Goal: Task Accomplishment & Management: Complete application form

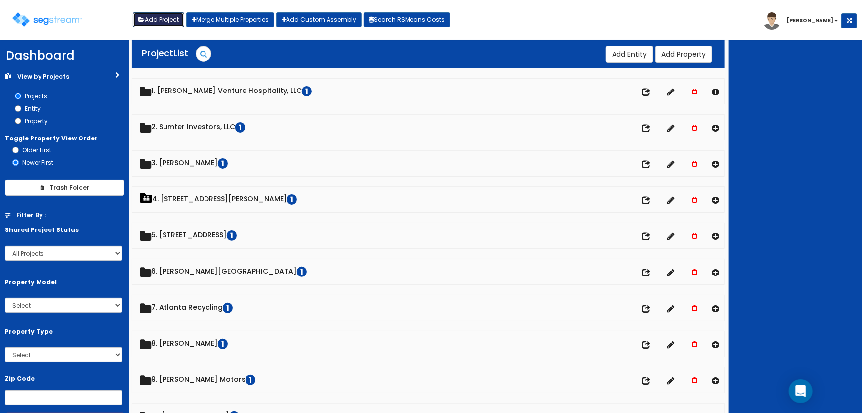
click at [153, 20] on button "Add Project" at bounding box center [158, 19] width 51 height 15
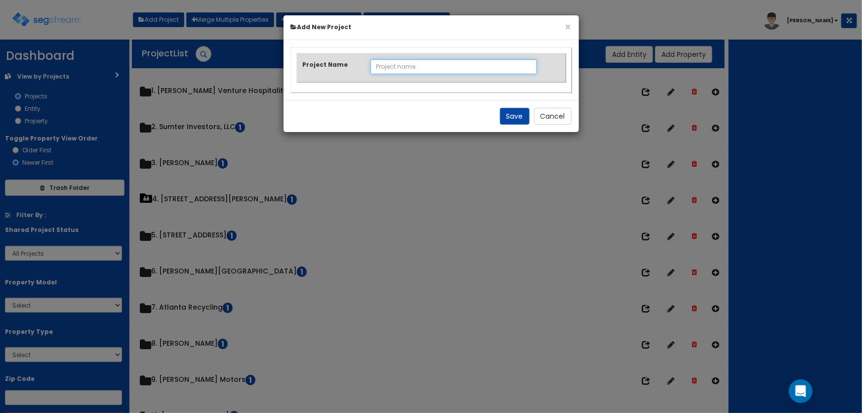
click at [406, 70] on input "Project Name" at bounding box center [454, 66] width 167 height 15
type input "[PERSON_NAME]"
click at [513, 121] on button "Save" at bounding box center [515, 116] width 30 height 17
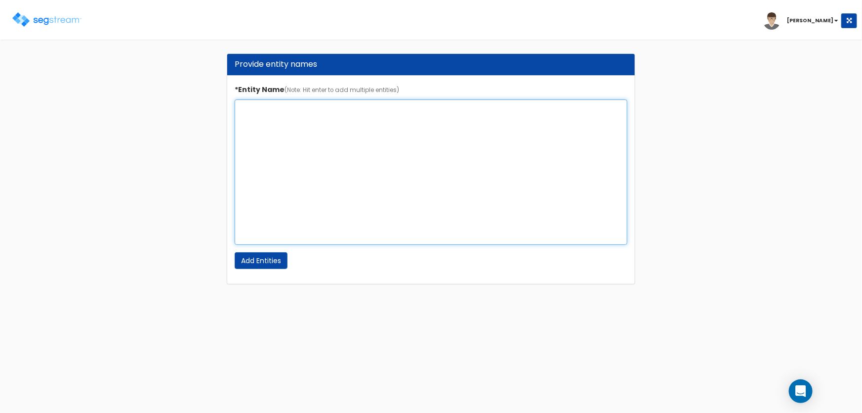
click at [282, 108] on textarea "*Entity Name (Note: Hit enter to add multiple entities)" at bounding box center [431, 171] width 393 height 145
type textarea "[PERSON_NAME]"
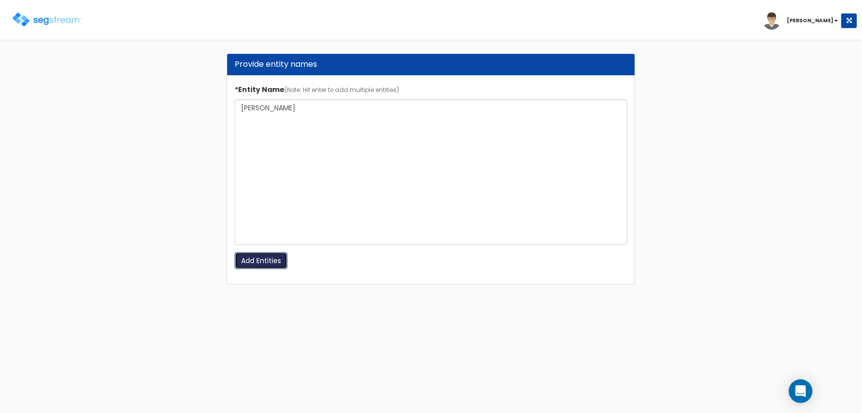
click at [267, 256] on input "Add Entities" at bounding box center [261, 260] width 53 height 17
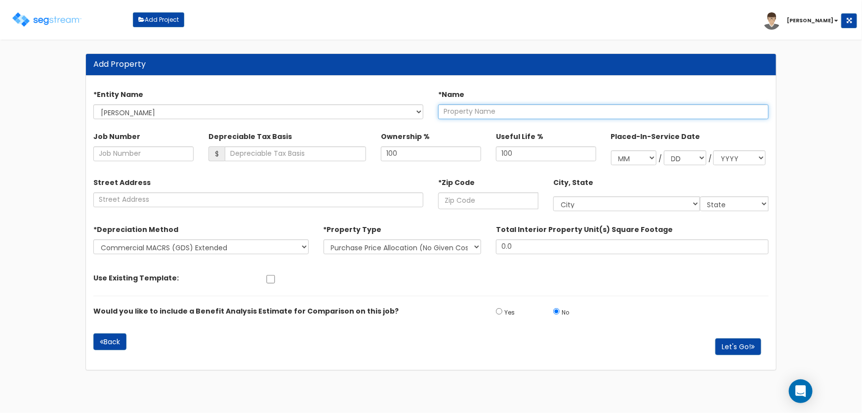
click at [452, 113] on input "text" at bounding box center [603, 111] width 331 height 15
type input "Test"
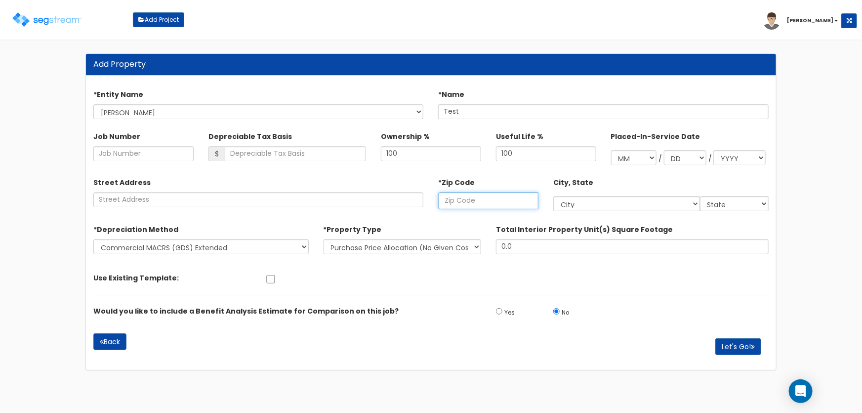
click at [486, 203] on input "text" at bounding box center [488, 200] width 100 height 17
type input "99"
select select "CA"
type input "995"
select select "AK"
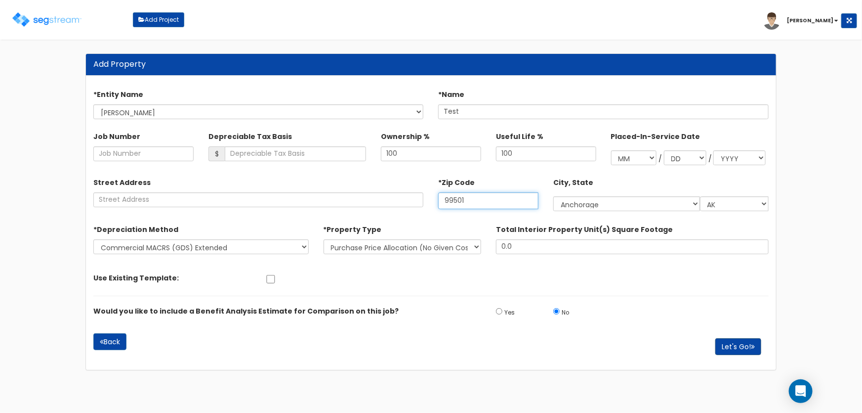
type input "99501"
click at [744, 344] on button "Let's Go!" at bounding box center [738, 346] width 46 height 17
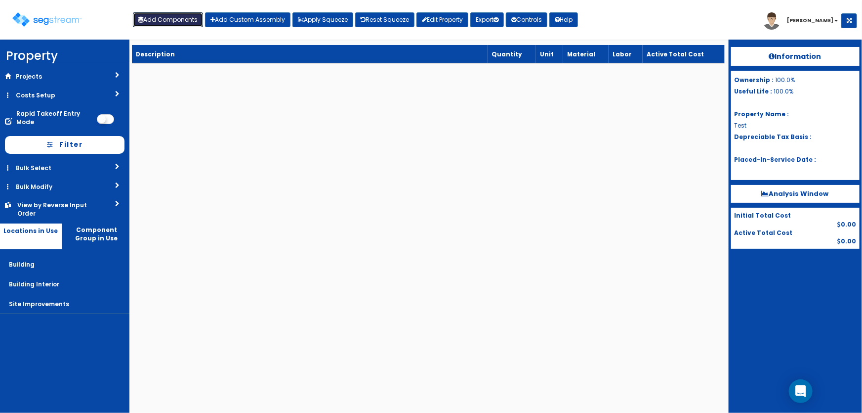
click at [157, 21] on button "Add Components" at bounding box center [168, 19] width 70 height 15
select select "5Y"
select select "default"
select select "7"
select select
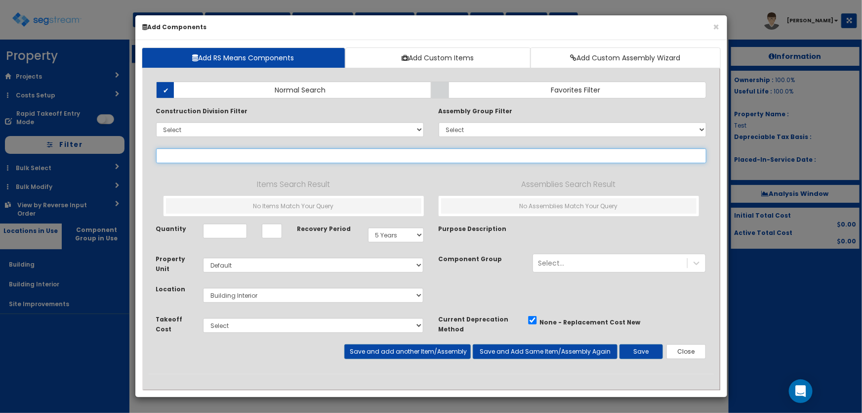
select select
click at [194, 154] on input "text" at bounding box center [431, 155] width 550 height 15
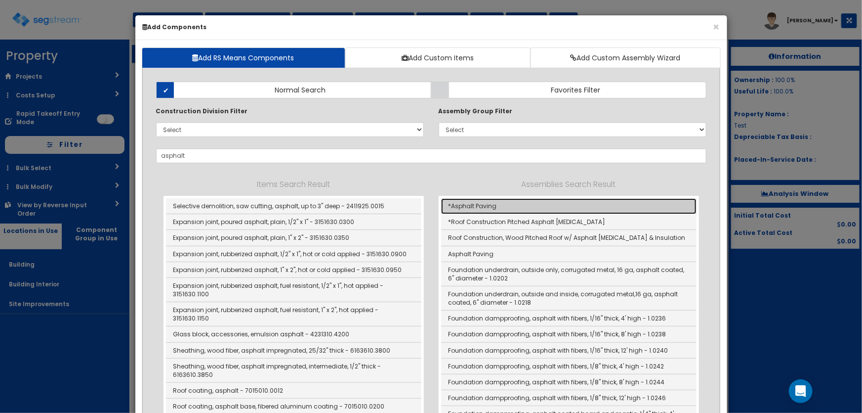
click at [499, 206] on link "*Asphalt Paving" at bounding box center [568, 206] width 255 height 16
type input "*Asphalt Paving"
checkbox input "true"
type input "SF"
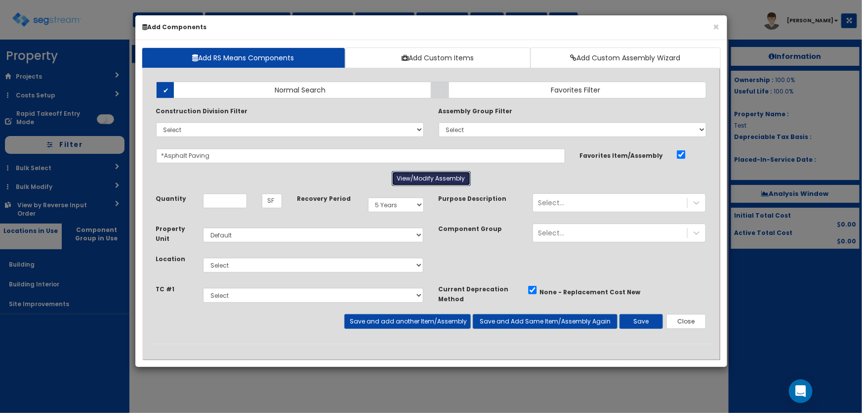
click at [453, 181] on button "View/Modify Assembly" at bounding box center [431, 178] width 79 height 15
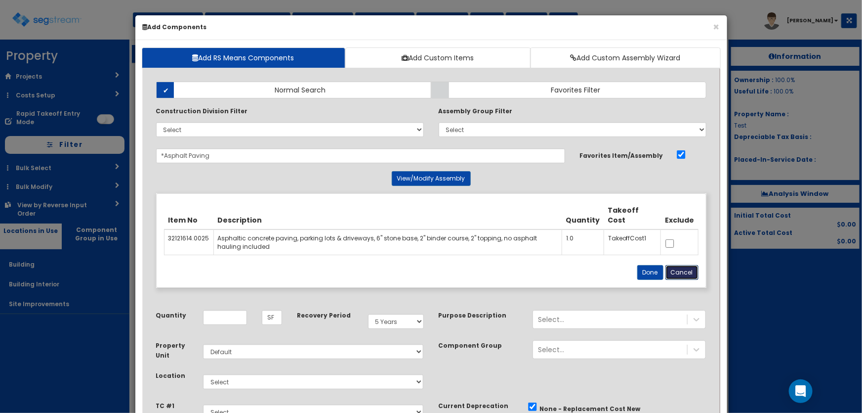
click at [679, 267] on button "Cancel" at bounding box center [682, 272] width 33 height 15
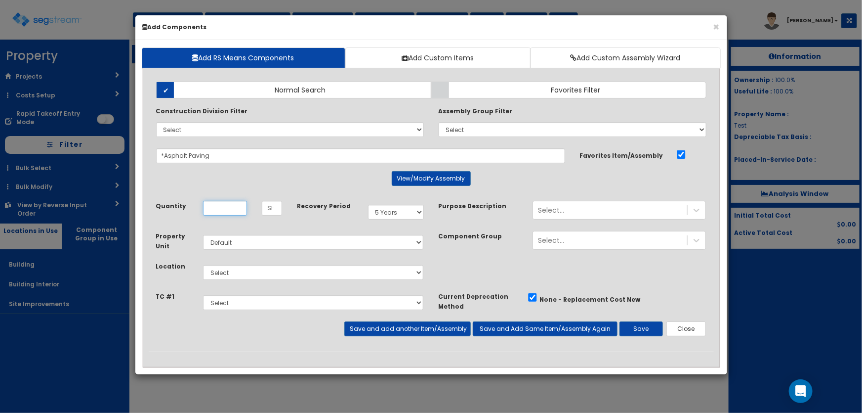
click at [213, 209] on input "Quantity" at bounding box center [225, 208] width 44 height 15
type input "1"
click at [375, 214] on select "Select 5 Years 7 Years 9 Years 10 Years 15 Years 15 Year QLI 15 Year QRP 15 Yea…" at bounding box center [396, 212] width 56 height 15
select select "15Y"
click at [368, 205] on select "Select 5 Years 7 Years 9 Years 10 Years 15 Years 15 Year QLI 15 Year QRP 15 Yea…" at bounding box center [396, 212] width 56 height 15
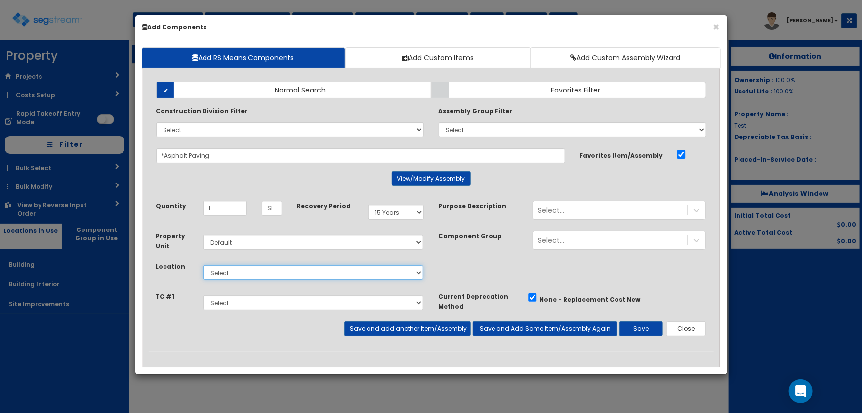
click at [243, 274] on select "Select Building Building Interior Site Improvements Add Additional Location" at bounding box center [313, 272] width 221 height 15
select select "27"
click at [203, 265] on select "Select Building Building Interior Site Improvements Add Additional Location" at bounding box center [313, 272] width 221 height 15
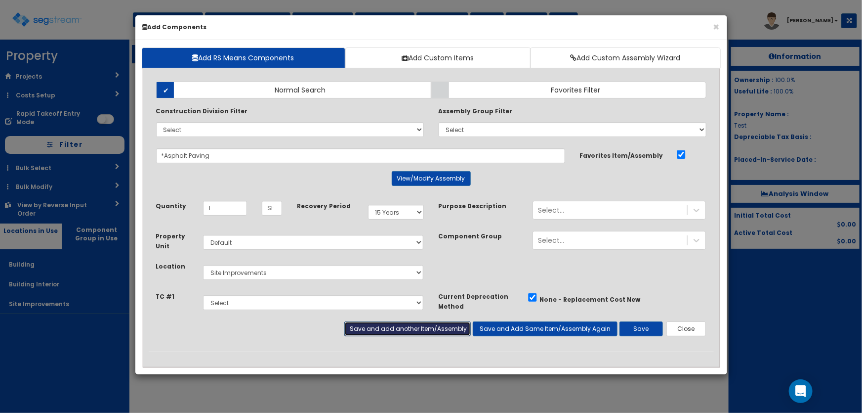
click at [361, 326] on button "Save and add another Item/Assembly" at bounding box center [407, 328] width 126 height 15
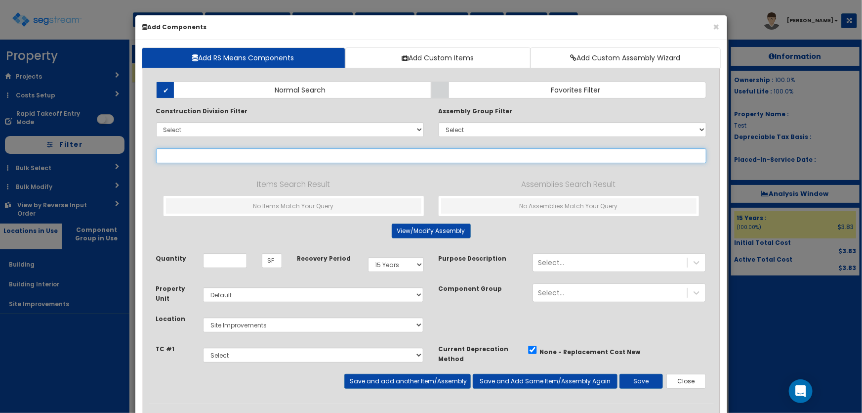
click at [185, 152] on input "text" at bounding box center [431, 155] width 550 height 15
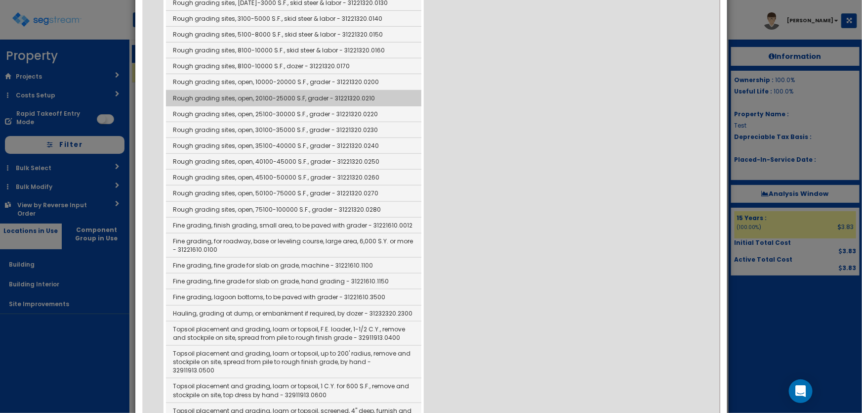
scroll to position [269, 0]
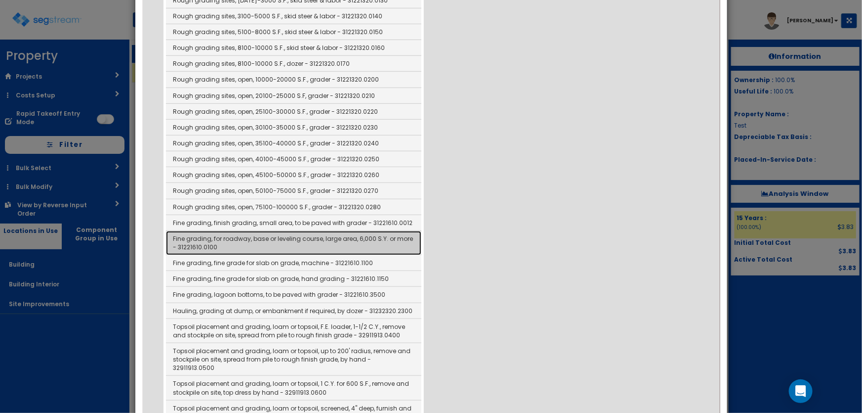
click at [311, 240] on link "Fine grading, for roadway, base or leveling course, large area, 6,000 S.Y. or m…" at bounding box center [293, 243] width 255 height 24
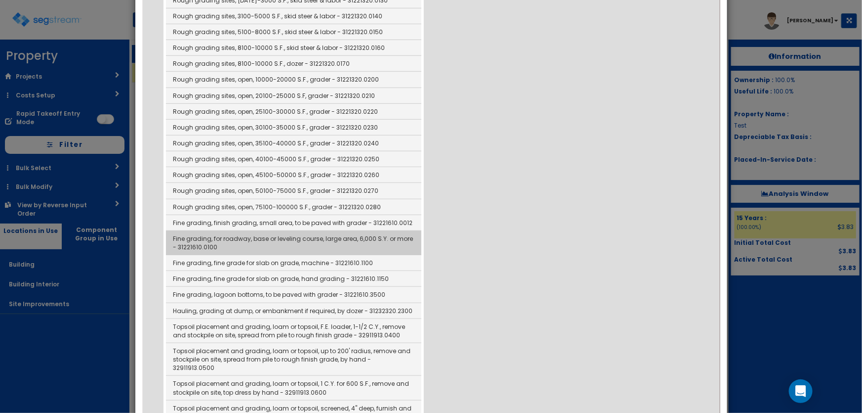
type input "Fine grading, for roadway, base or leveling course, large area, 6,000 S.Y. or m…"
checkbox input "false"
type input "SY"
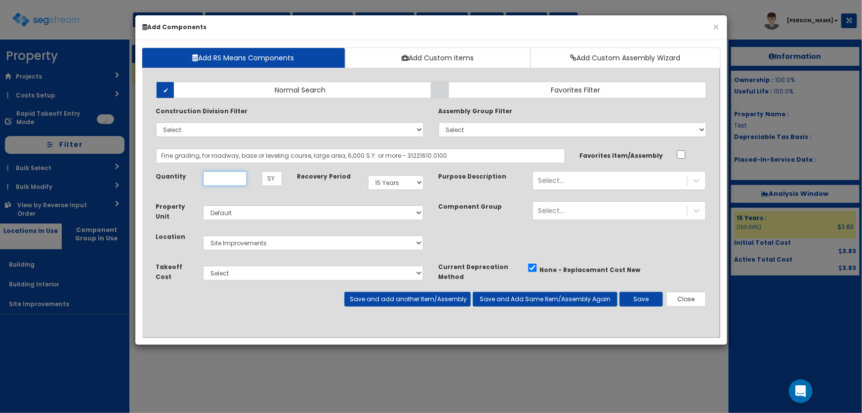
scroll to position [0, 0]
type input "1"
click at [438, 302] on button "Save and add another Item/Assembly" at bounding box center [407, 299] width 126 height 15
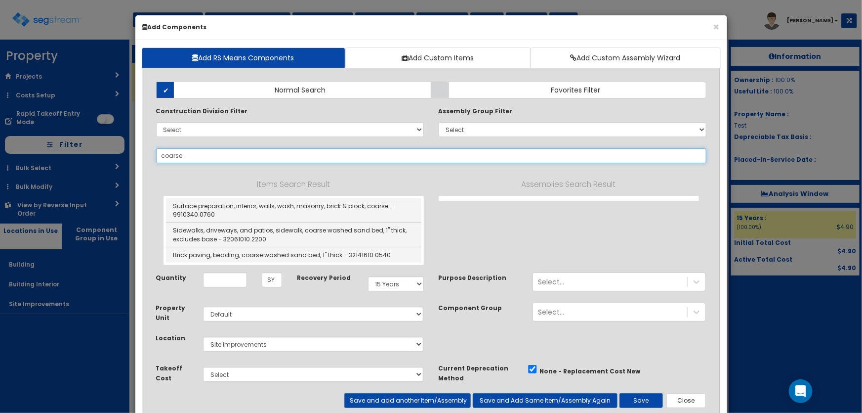
drag, startPoint x: 187, startPoint y: 152, endPoint x: 153, endPoint y: 150, distance: 34.2
click at [153, 150] on div "coarse 123172" at bounding box center [431, 155] width 565 height 15
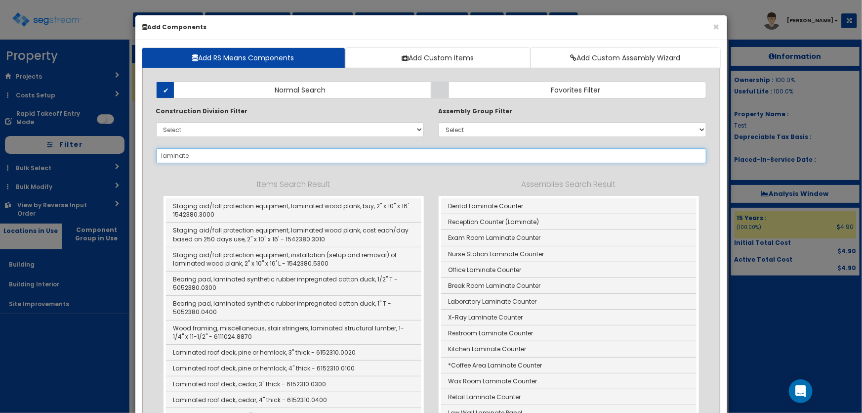
type input "laminate"
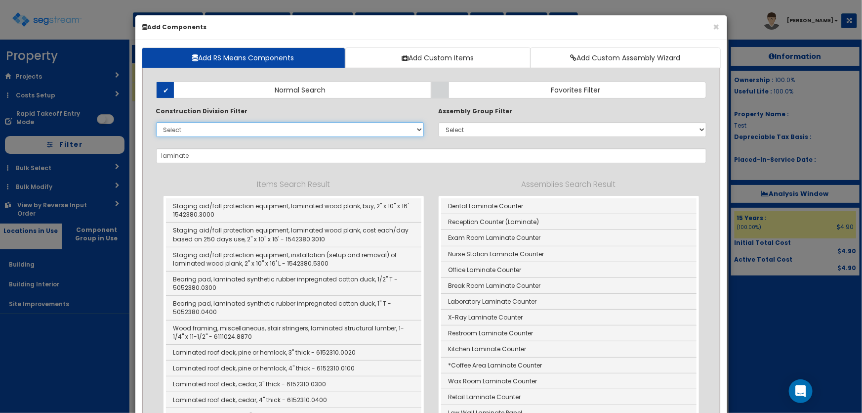
click at [218, 131] on select "Select 0. Custom Item 1. General Requirements 2. Existing Conditions 3. Concret…" at bounding box center [290, 129] width 268 height 15
select select "9000000"
click at [156, 122] on select "Select 0. Custom Item 1. General Requirements 2. Existing Conditions 3. Concret…" at bounding box center [290, 129] width 268 height 15
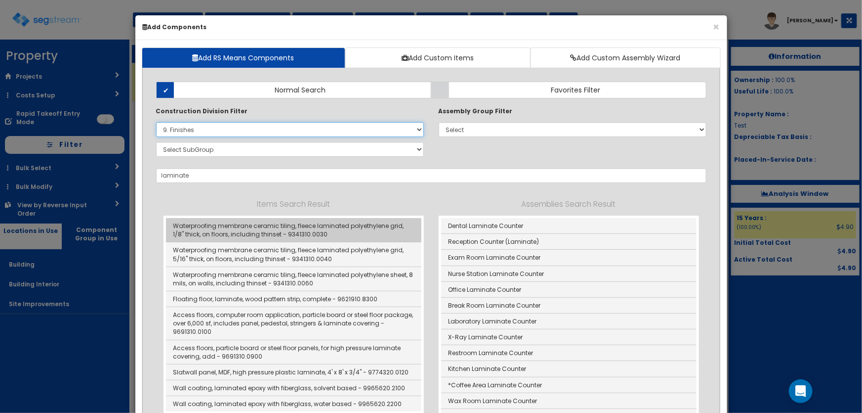
scroll to position [44, 0]
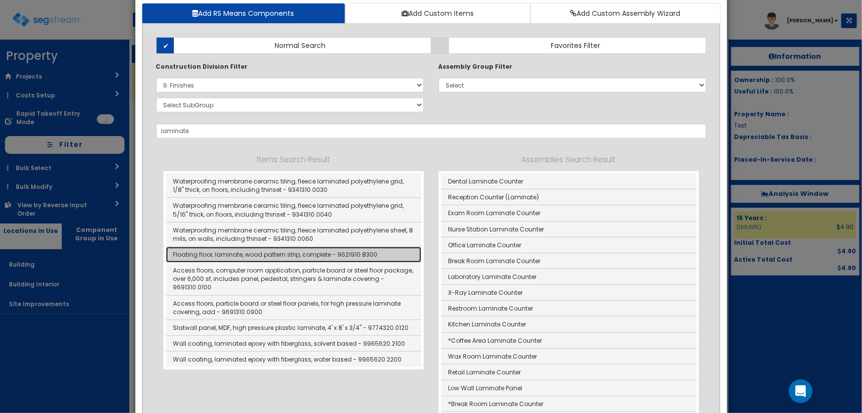
click at [278, 253] on link "Floating floor, laminate, wood pattern strip, complete - 9621910.8300" at bounding box center [293, 255] width 255 height 16
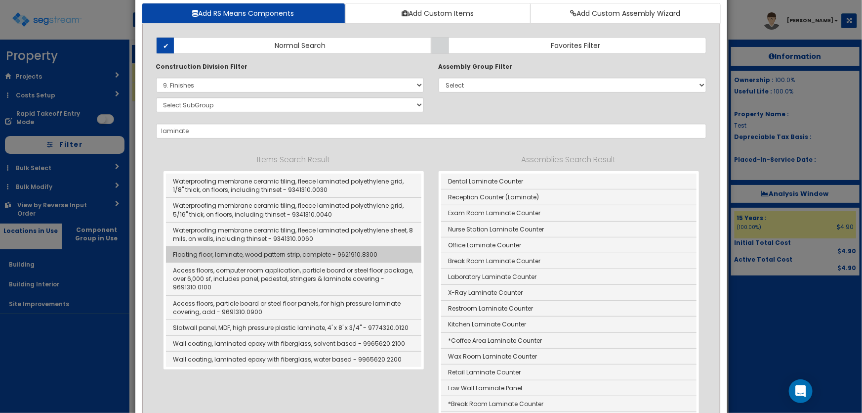
type input "Floating floor, laminate, wood pattern strip, complete - 9621910.8300"
checkbox input "true"
type input "SF"
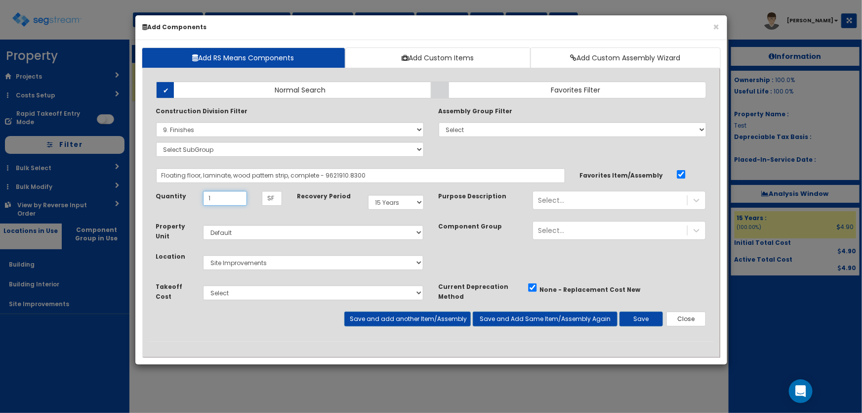
type input "1"
click at [242, 264] on select "Select Building Building Interior Site Improvements Add Additional Location" at bounding box center [313, 262] width 221 height 15
select select "7"
click at [203, 255] on select "Select Building Building Interior Site Improvements Add Additional Location" at bounding box center [313, 262] width 221 height 15
drag, startPoint x: 390, startPoint y: 203, endPoint x: 390, endPoint y: 208, distance: 5.5
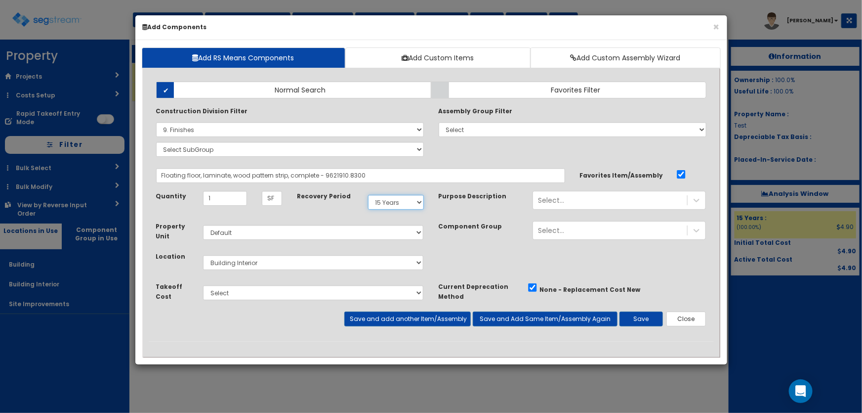
click at [390, 203] on select "Select 5 Years 7 Years 9 Years 10 Years 15 Years 15 Year QLI 15 Year QRP 15 Yea…" at bounding box center [396, 202] width 56 height 15
select select "5Y"
click at [368, 195] on select "Select 5 Years 7 Years 9 Years 10 Years 15 Years 15 Year QLI 15 Year QRP 15 Yea…" at bounding box center [396, 202] width 56 height 15
click at [391, 314] on button "Save and add another Item/Assembly" at bounding box center [407, 318] width 126 height 15
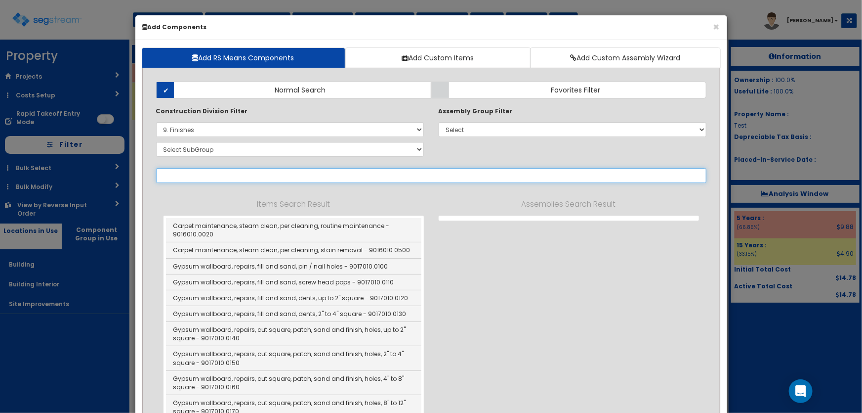
click at [181, 178] on input "text" at bounding box center [431, 175] width 550 height 15
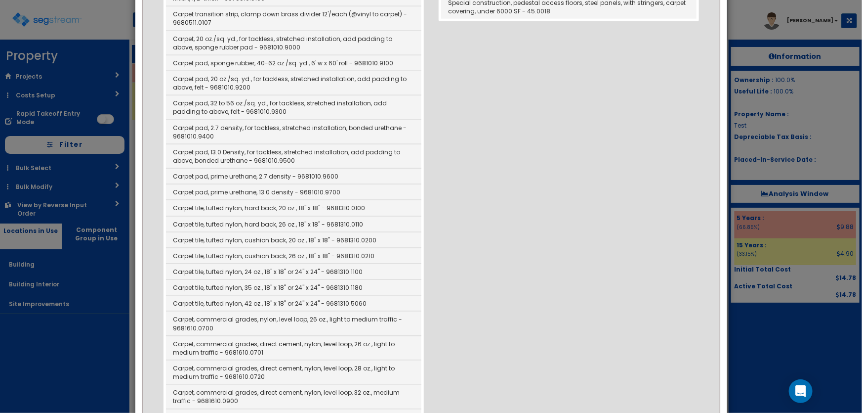
scroll to position [539, 0]
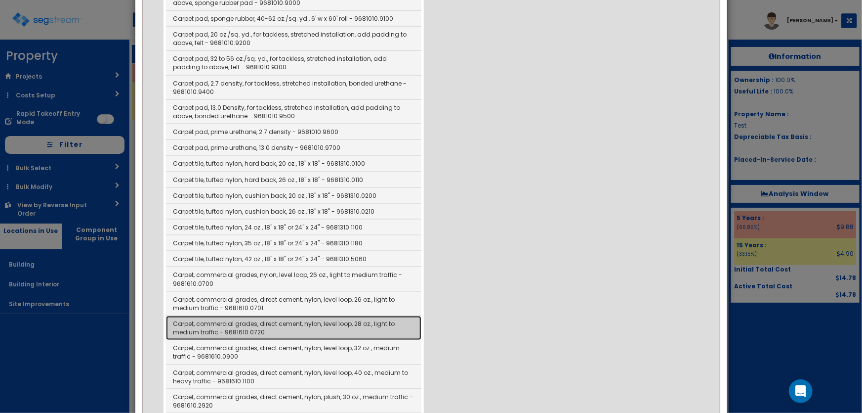
click at [321, 327] on link "Carpet, commercial grades, direct cement, nylon, level loop, 28 oz., light to m…" at bounding box center [293, 328] width 255 height 24
type input "Carpet, commercial grades, direct cement, nylon, level loop, 28 oz., light to m…"
checkbox input "false"
type input "SY"
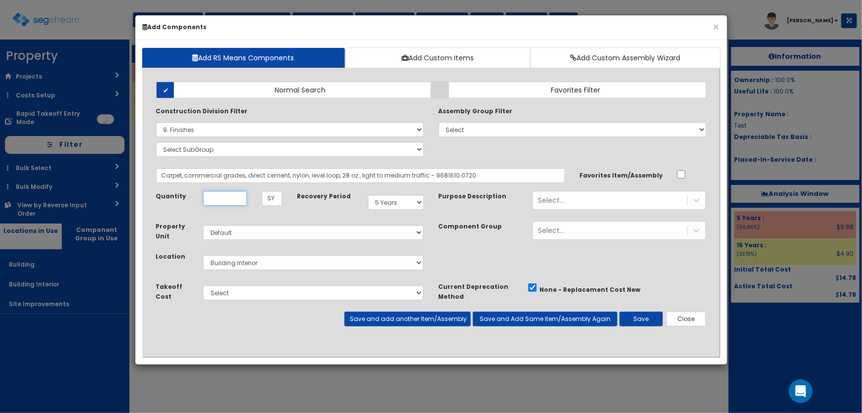
click at [221, 201] on input "Quantity" at bounding box center [225, 198] width 44 height 15
type input "1"
click at [383, 321] on button "Save and add another Item/Assembly" at bounding box center [407, 318] width 126 height 15
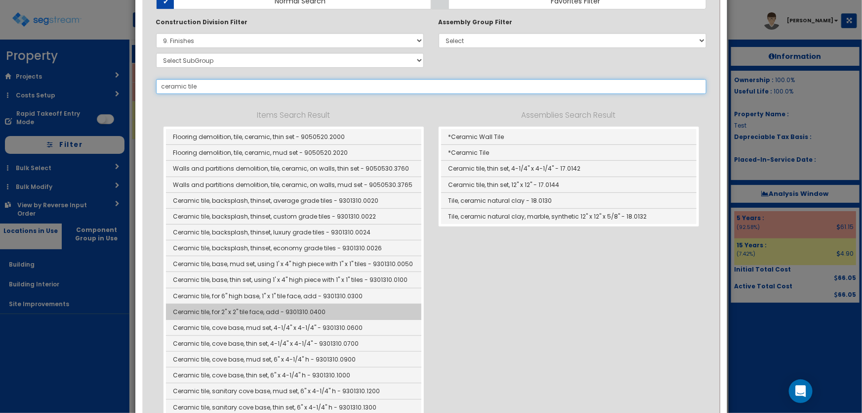
scroll to position [89, 0]
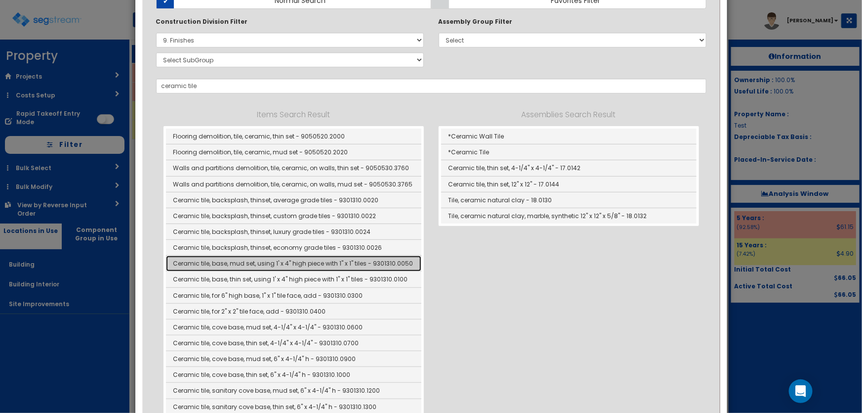
click at [302, 260] on link "Ceramic tile, base, mud set, using 1' x 4" high piece with 1" x 1" tiles - 9301…" at bounding box center [293, 263] width 255 height 16
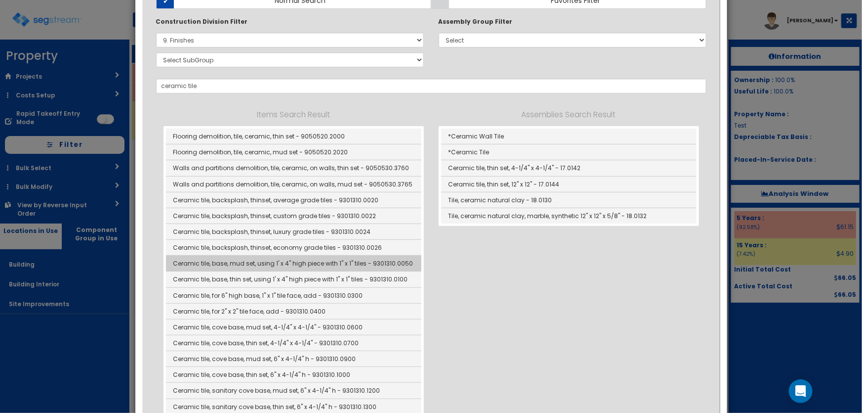
type input "Ceramic tile, base, mud set, using 1' x 4" high piece with 1" x 1" tiles - 9301…"
type input "LF"
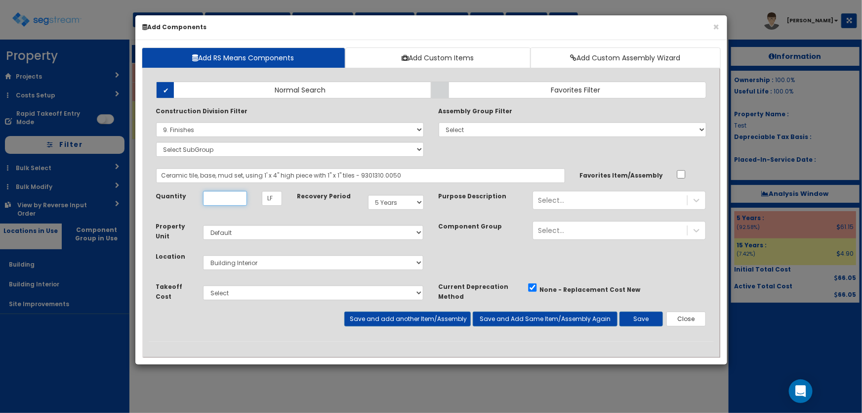
scroll to position [0, 0]
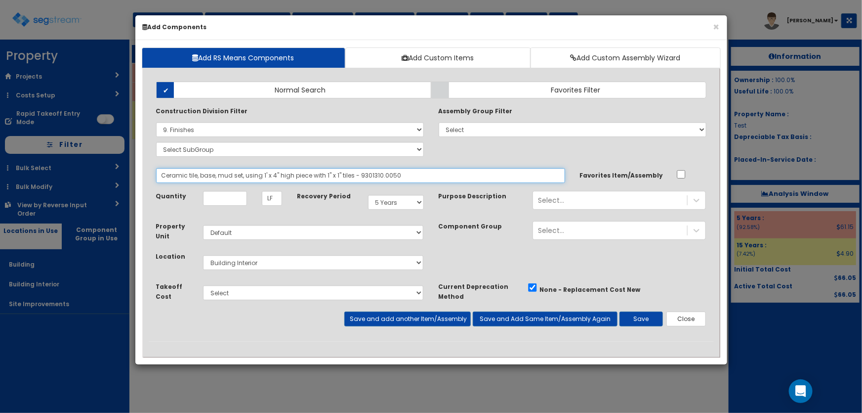
drag, startPoint x: 408, startPoint y: 175, endPoint x: 198, endPoint y: 172, distance: 210.0
click at [198, 172] on input "Ceramic tile, base, mud set, using 1' x 4" high piece with 1" x 1" tiles - 9301…" at bounding box center [360, 175] width 409 height 15
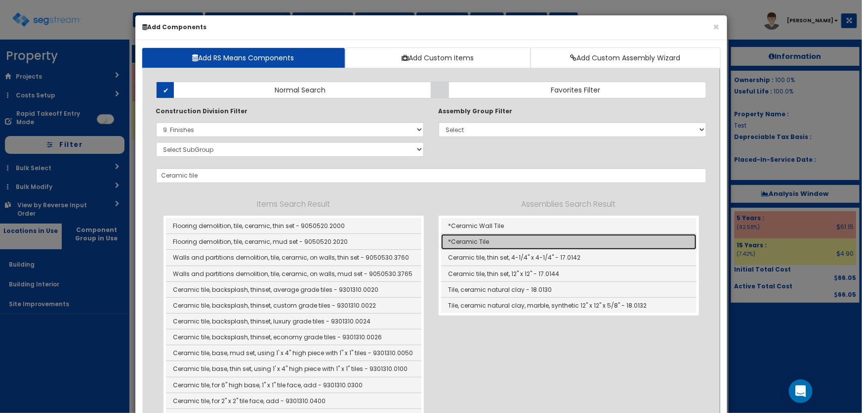
click at [491, 244] on link "*Ceramic Tile" at bounding box center [568, 242] width 255 height 16
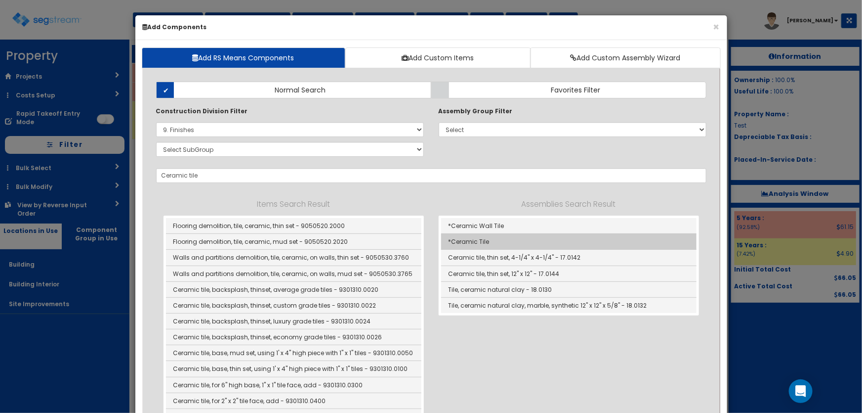
type input "*Ceramic Tile"
checkbox input "true"
type input "SF"
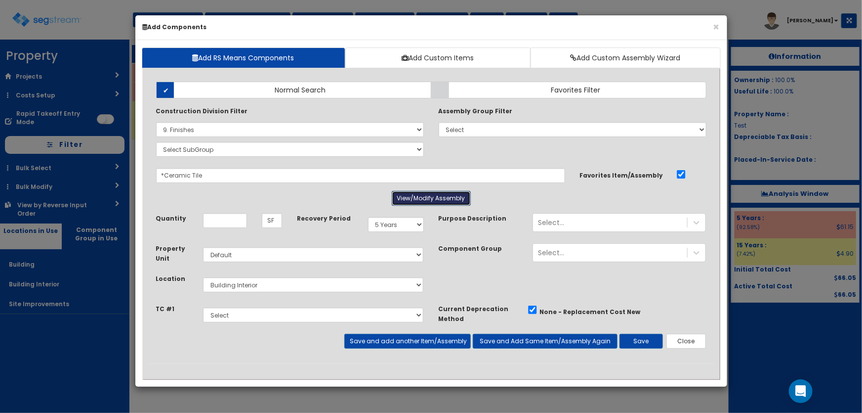
click at [419, 199] on button "View/Modify Assembly" at bounding box center [431, 198] width 79 height 15
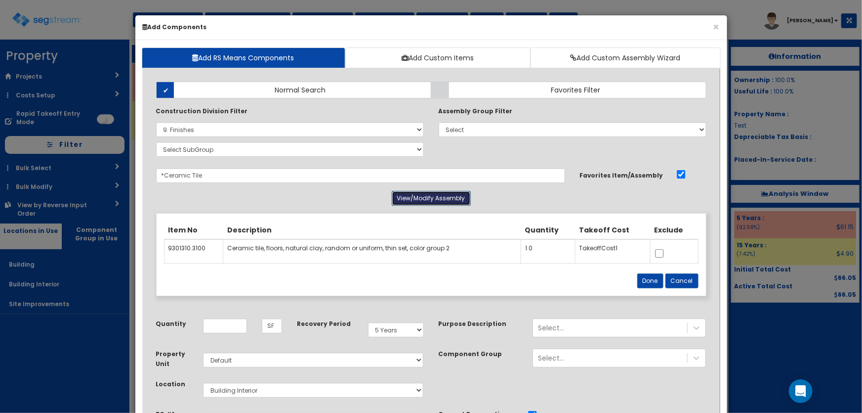
click at [419, 198] on button "View/Modify Assembly" at bounding box center [431, 198] width 79 height 15
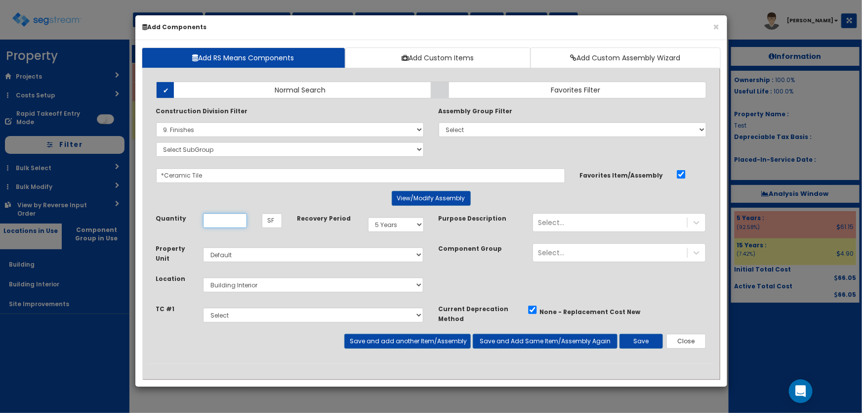
click at [209, 218] on input "Quantity" at bounding box center [225, 220] width 44 height 15
type input "1"
click at [391, 222] on select "Select 5 Years 7 Years 9 Years 10 Years 15 Years 15 Year QLI 15 Year QRP 15 Yea…" at bounding box center [396, 224] width 56 height 15
select select "39Y"
click at [368, 217] on select "Select 5 Years 7 Years 9 Years 10 Years 15 Years 15 Year QLI 15 Year QRP 15 Yea…" at bounding box center [396, 224] width 56 height 15
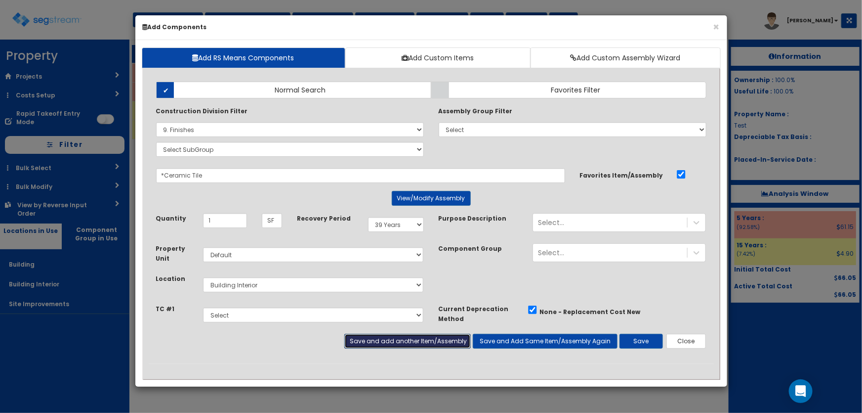
click at [397, 340] on button "Save and add another Item/Assembly" at bounding box center [407, 341] width 126 height 15
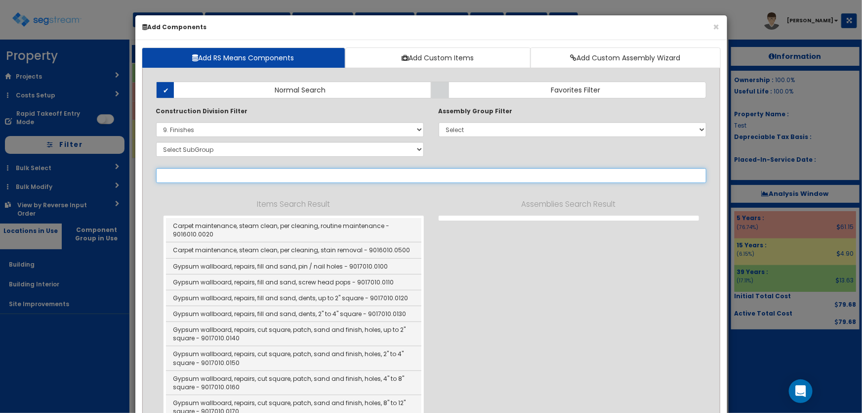
click at [173, 176] on input "text" at bounding box center [431, 175] width 550 height 15
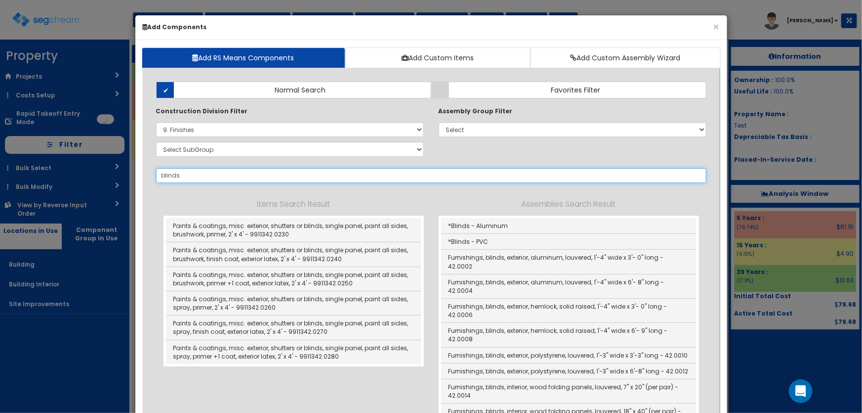
type input "blinds"
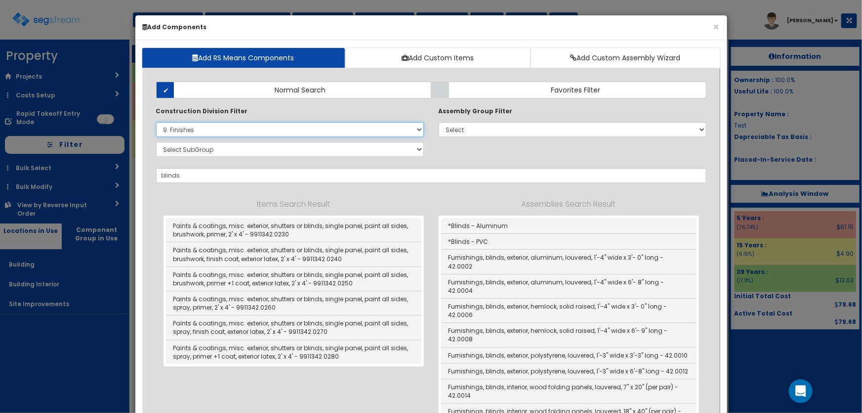
click at [187, 131] on select "Select 0. Custom Item 1. General Requirements 2. Existing Conditions 3. Concret…" at bounding box center [290, 129] width 268 height 15
select select "12000000"
click at [156, 122] on select "Select 0. Custom Item 1. General Requirements 2. Existing Conditions 3. Concret…" at bounding box center [290, 129] width 268 height 15
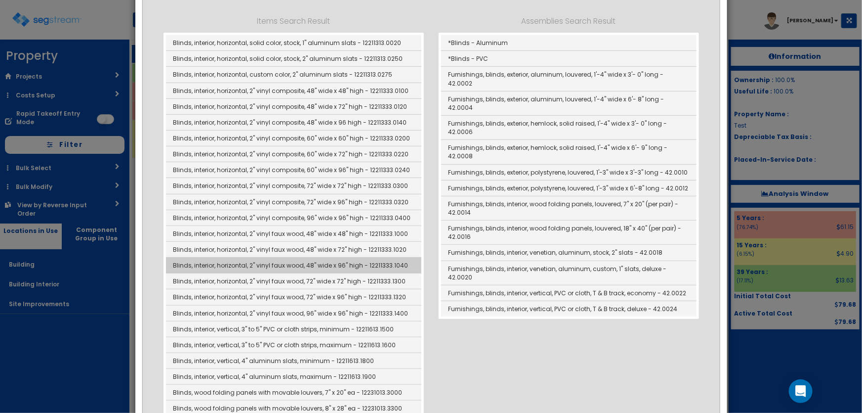
scroll to position [179, 0]
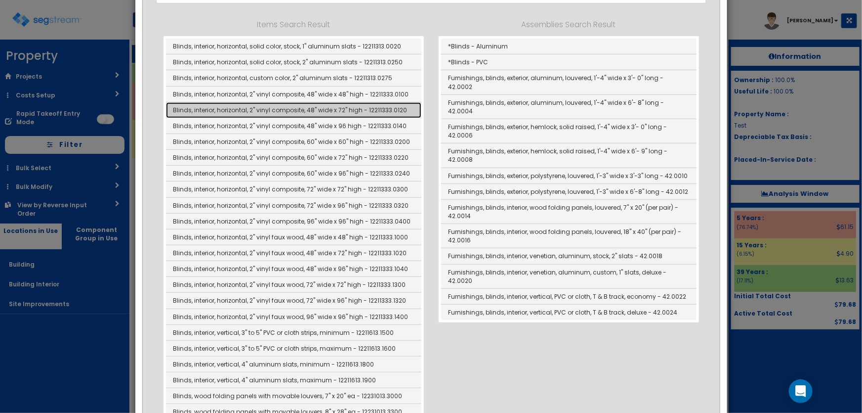
click at [334, 107] on link "Blinds, interior, horizontal, 2" vinyl composite, 48" wide x 72" high - 1221133…" at bounding box center [293, 110] width 255 height 16
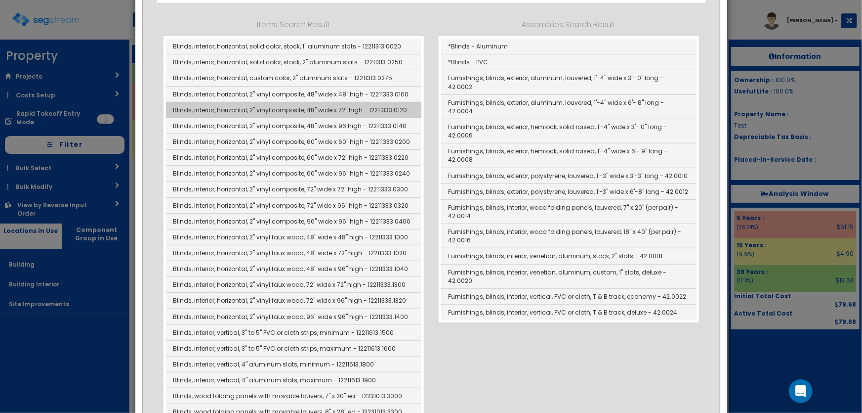
type input "Blinds, interior, horizontal, 2" vinyl composite, 48" wide x 72" high - 1221133…"
checkbox input "false"
type input "EA"
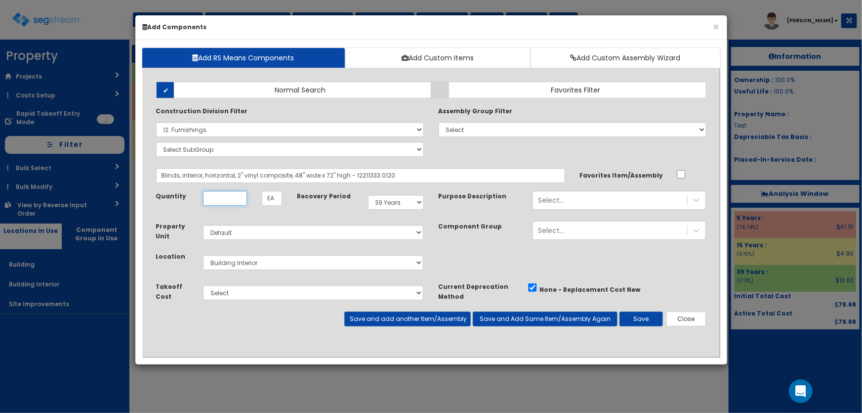
scroll to position [0, 0]
click at [226, 198] on input "Quantity" at bounding box center [225, 198] width 44 height 15
type input "1"
click at [375, 321] on button "Save and add another Item/Assembly" at bounding box center [407, 318] width 126 height 15
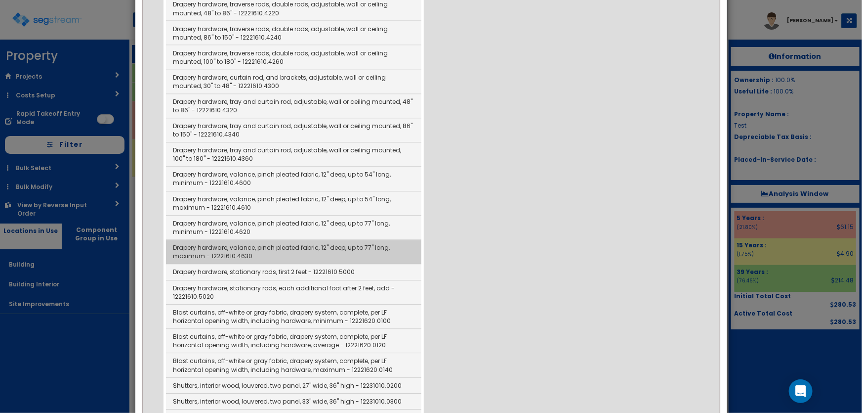
scroll to position [988, 0]
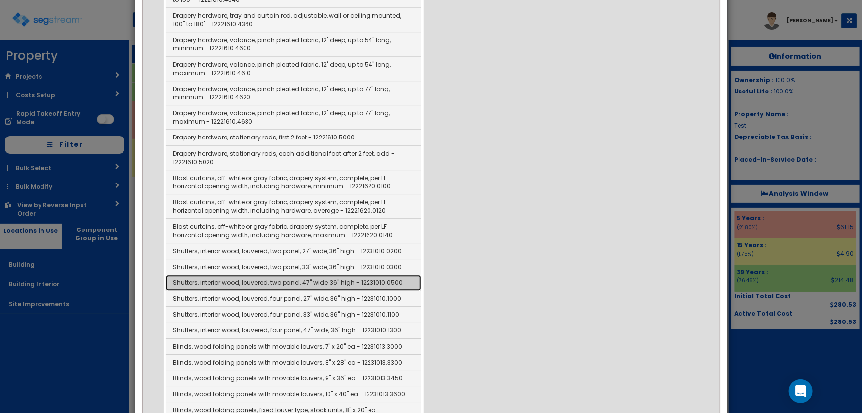
click at [322, 276] on link "Shutters, interior wood, louvered, two panel, 47" wide, 36" high - 12231010.0500" at bounding box center [293, 283] width 255 height 16
type input "Shutters, interior wood, louvered, two panel, 47" wide, 36" high - 12231010.0500"
type input "SET"
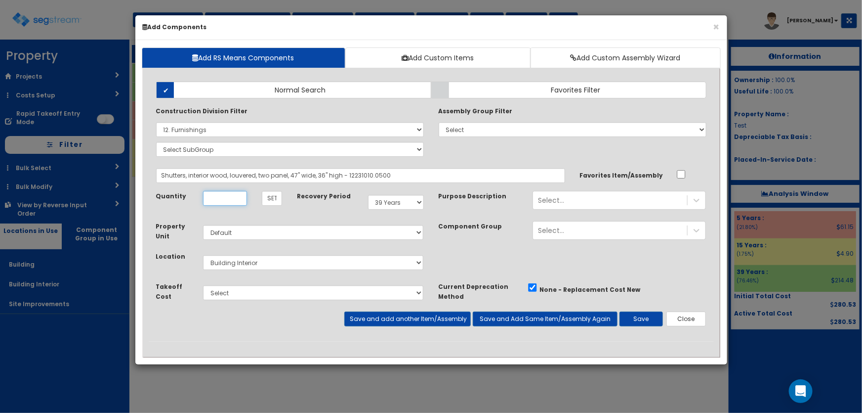
scroll to position [0, 0]
type input "1"
click at [419, 316] on button "Save and add another Item/Assembly" at bounding box center [407, 318] width 126 height 15
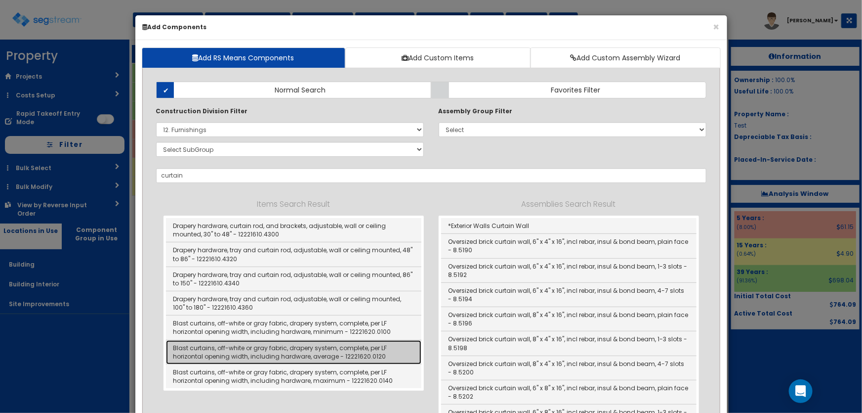
click at [285, 351] on link "Blast curtains, off-white or gray fabric, drapery system, complete, per LF hori…" at bounding box center [293, 352] width 255 height 24
type input "Blast curtains, off-white or gray fabric, drapery system, complete, per LF hori…"
type input "LF"
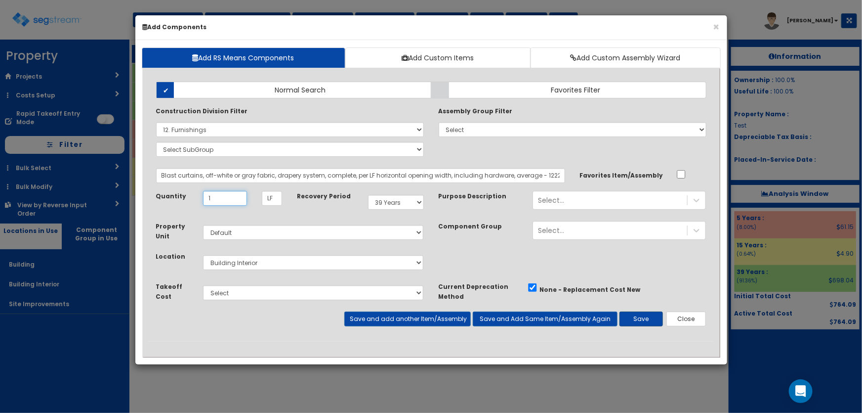
type input "1"
click at [650, 319] on button "Save" at bounding box center [641, 318] width 43 height 15
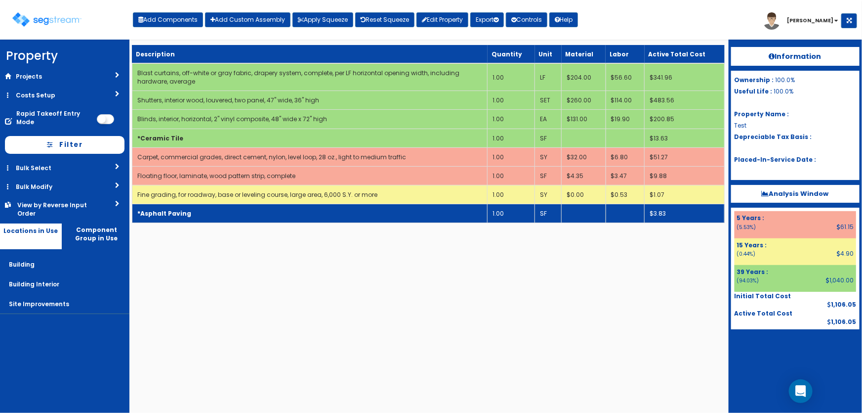
click at [207, 215] on td "*Asphalt Paving" at bounding box center [310, 213] width 356 height 19
